Goal: Use online tool/utility: Utilize a website feature to perform a specific function

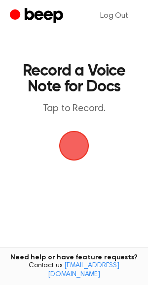
click at [70, 152] on span "button" at bounding box center [74, 146] width 28 height 28
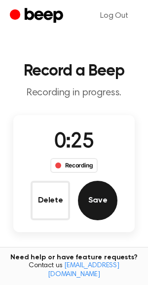
click at [114, 203] on button "Save" at bounding box center [98, 201] width 40 height 40
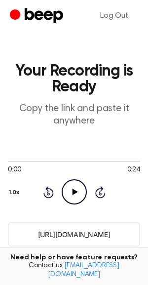
click at [68, 187] on icon "Play Audio" at bounding box center [74, 191] width 25 height 25
click at [68, 187] on icon "Pause Audio" at bounding box center [74, 191] width 25 height 25
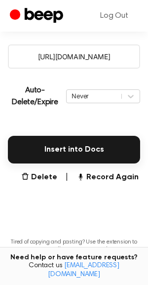
scroll to position [181, 0]
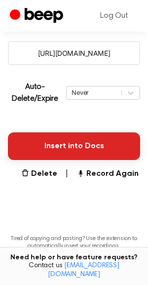
click at [76, 142] on button "Insert into Docs" at bounding box center [74, 146] width 132 height 28
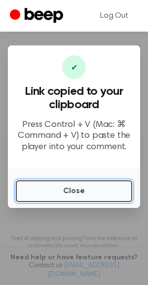
click at [63, 195] on button "Close" at bounding box center [74, 191] width 117 height 22
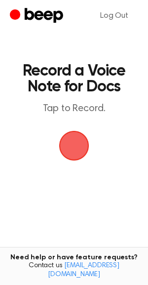
click at [91, 131] on main "Record a Voice Note for Docs Tap to Record. Tired of copying and pasting? Use t…" at bounding box center [74, 162] width 148 height 325
click at [71, 145] on span "button" at bounding box center [74, 146] width 28 height 28
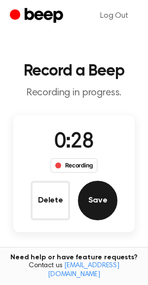
click at [97, 197] on button "Save" at bounding box center [98, 201] width 40 height 40
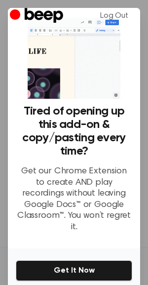
scroll to position [56, 0]
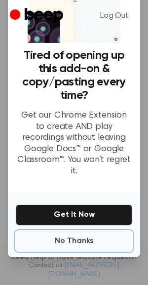
click at [81, 231] on button "No Thanks" at bounding box center [74, 241] width 117 height 20
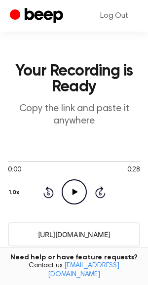
scroll to position [240, 0]
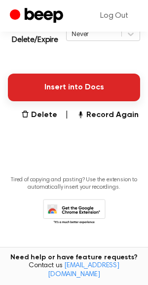
click at [52, 79] on button "Insert into Docs" at bounding box center [74, 88] width 132 height 28
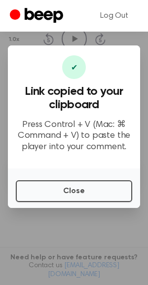
scroll to position [149, 0]
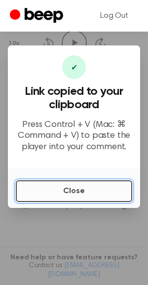
click at [41, 192] on button "Close" at bounding box center [74, 191] width 117 height 22
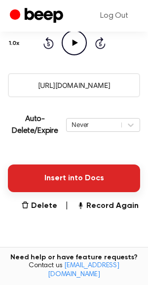
click at [51, 186] on button "Insert into Docs" at bounding box center [74, 179] width 132 height 28
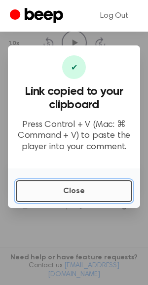
click at [18, 201] on button "Close" at bounding box center [74, 191] width 117 height 22
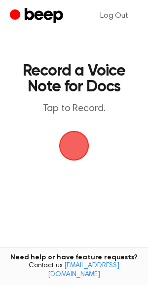
click at [72, 140] on span "button" at bounding box center [74, 146] width 28 height 28
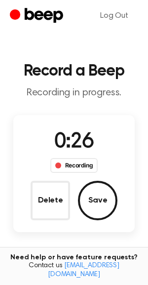
click at [97, 207] on button "Save" at bounding box center [98, 201] width 40 height 40
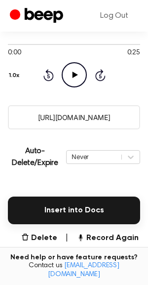
scroll to position [187, 0]
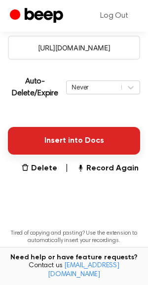
click at [52, 144] on button "Insert into Docs" at bounding box center [74, 141] width 132 height 28
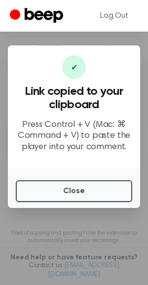
click at [61, 203] on div "Close" at bounding box center [74, 189] width 132 height 40
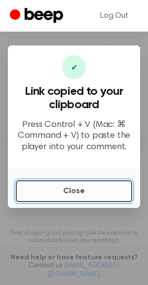
click at [62, 194] on button "Close" at bounding box center [74, 191] width 117 height 22
